Goal: Information Seeking & Learning: Learn about a topic

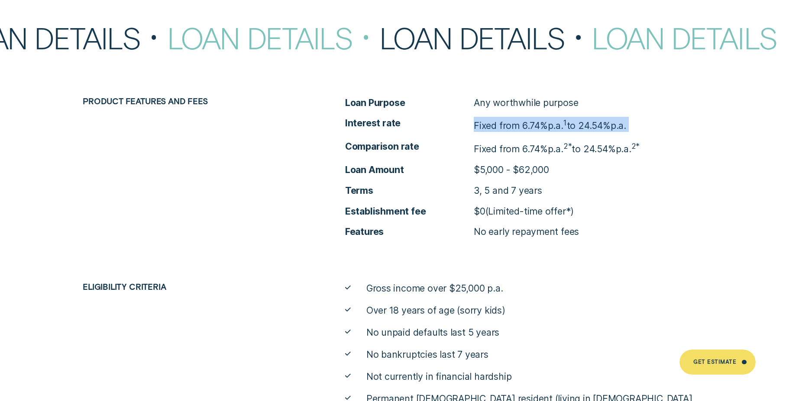
scroll to position [4021, 0]
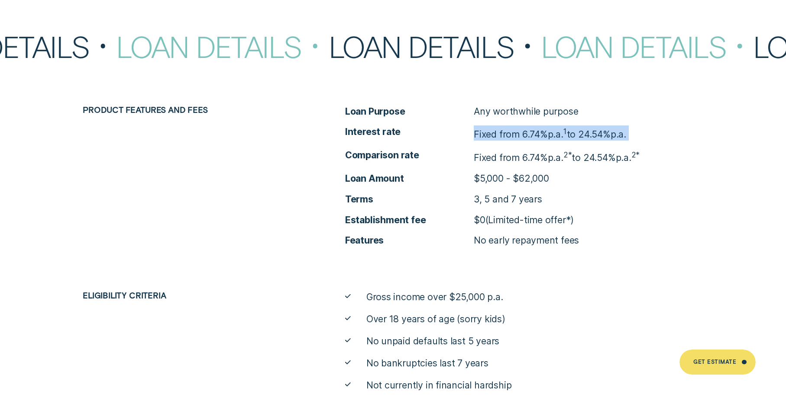
click at [624, 193] on li "Terms 3, 5 and 7 years" at bounding box center [524, 199] width 358 height 13
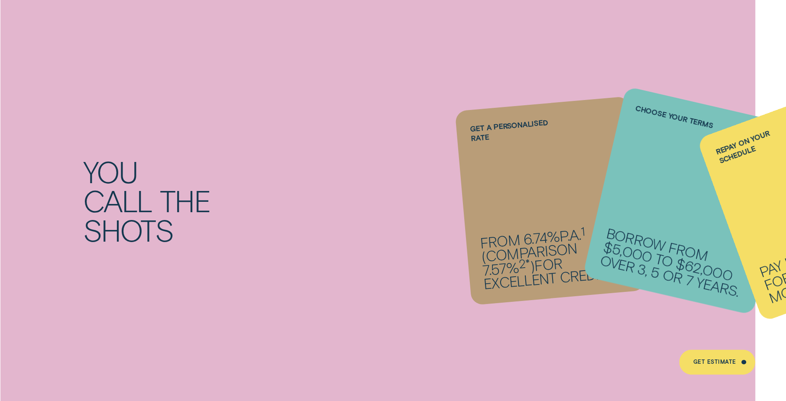
scroll to position [685, 0]
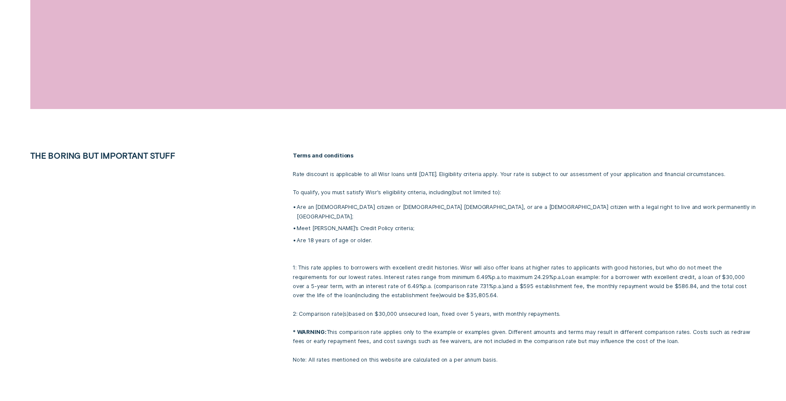
scroll to position [1617, 0]
